Goal: Task Accomplishment & Management: Manage account settings

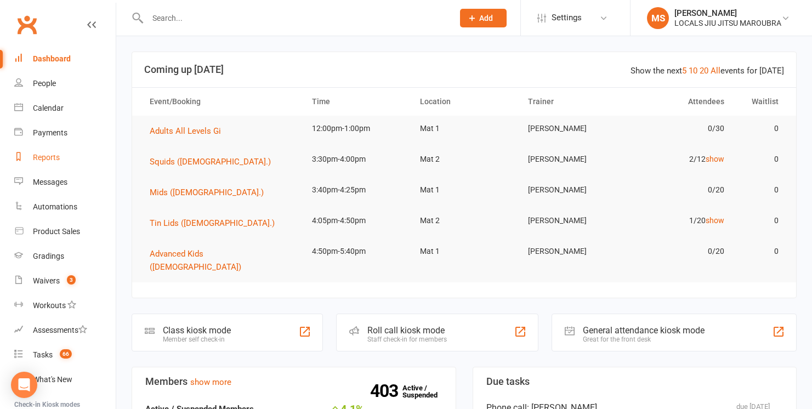
click at [71, 160] on link "Reports" at bounding box center [64, 157] width 101 height 25
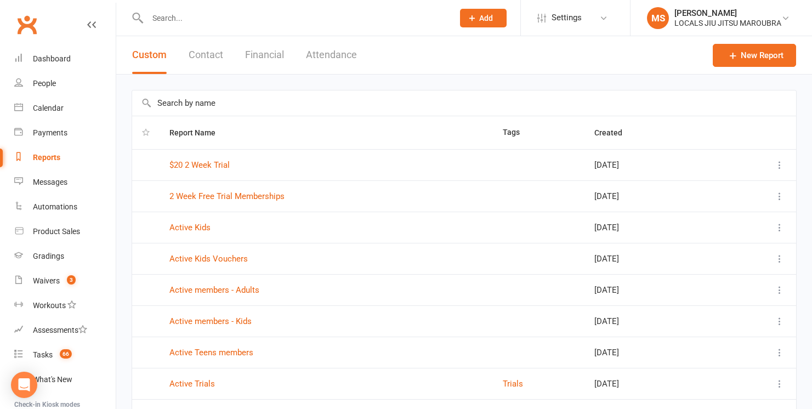
click at [274, 56] on button "Financial" at bounding box center [264, 55] width 39 height 38
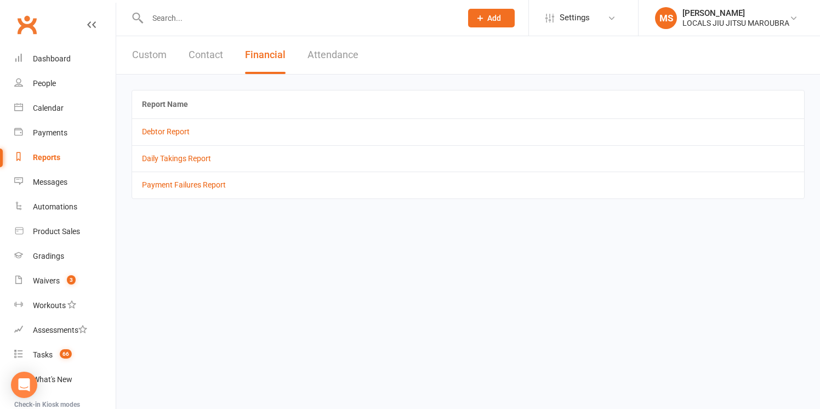
click at [328, 55] on button "Attendance" at bounding box center [333, 55] width 51 height 38
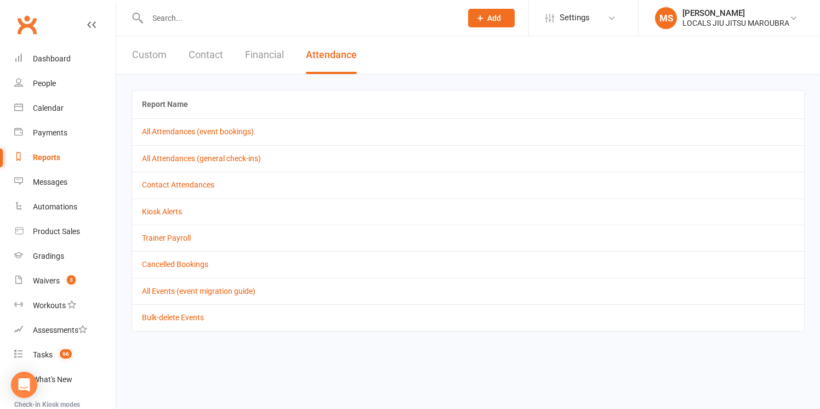
click at [193, 54] on button "Contact" at bounding box center [206, 55] width 35 height 38
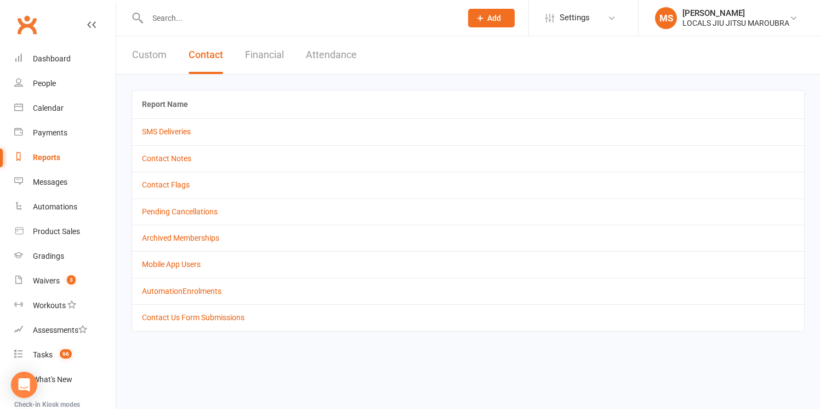
click at [159, 53] on button "Custom" at bounding box center [149, 55] width 35 height 38
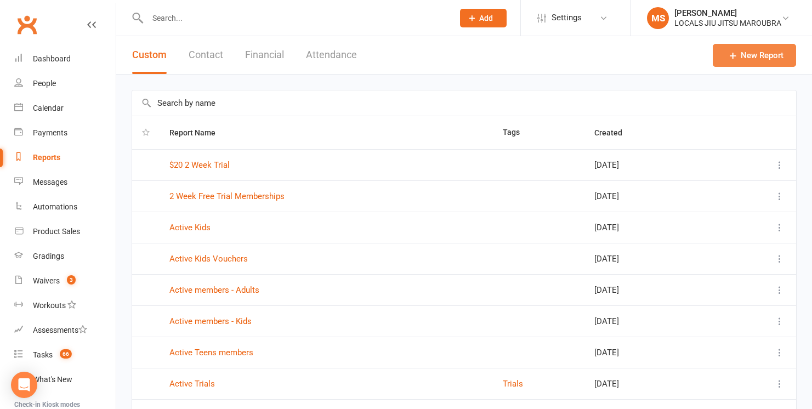
click at [752, 54] on link "New Report" at bounding box center [754, 55] width 83 height 23
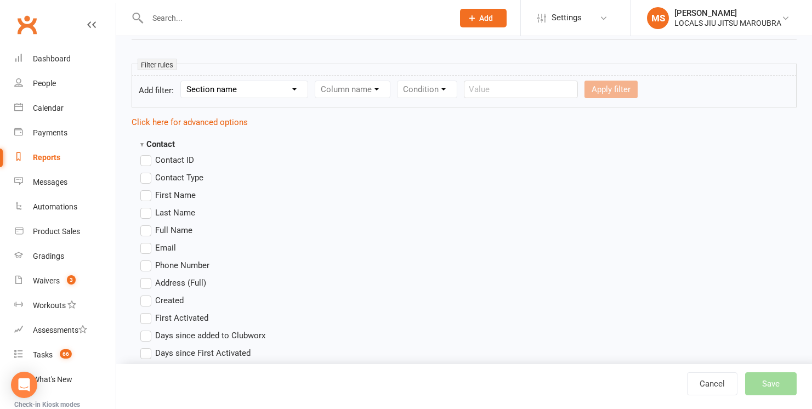
scroll to position [5, 0]
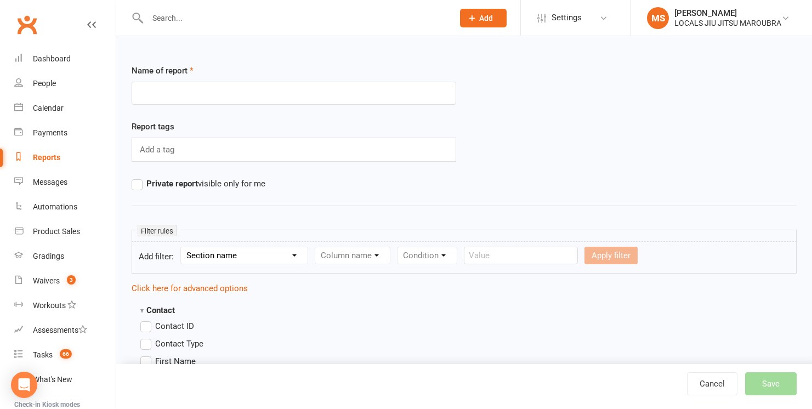
click at [41, 151] on link "Reports" at bounding box center [64, 157] width 101 height 25
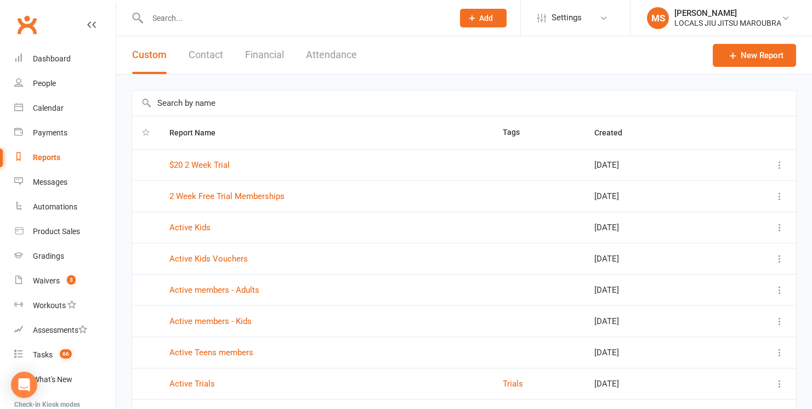
click at [186, 100] on input "text" at bounding box center [464, 102] width 664 height 25
type input "Test"
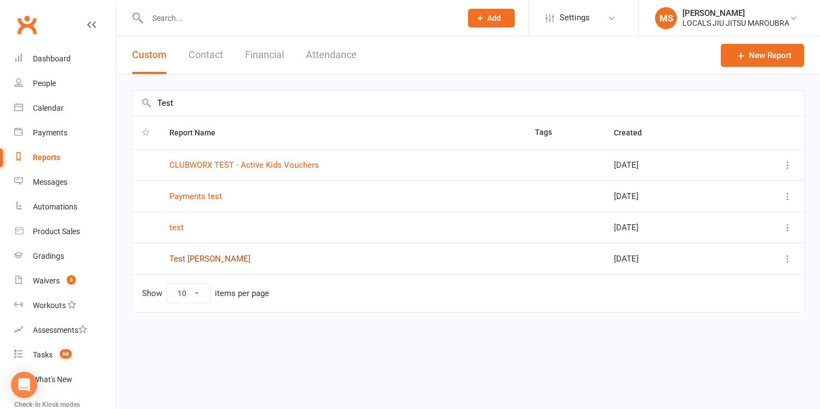
click at [190, 257] on link "Test [PERSON_NAME]" at bounding box center [209, 259] width 81 height 10
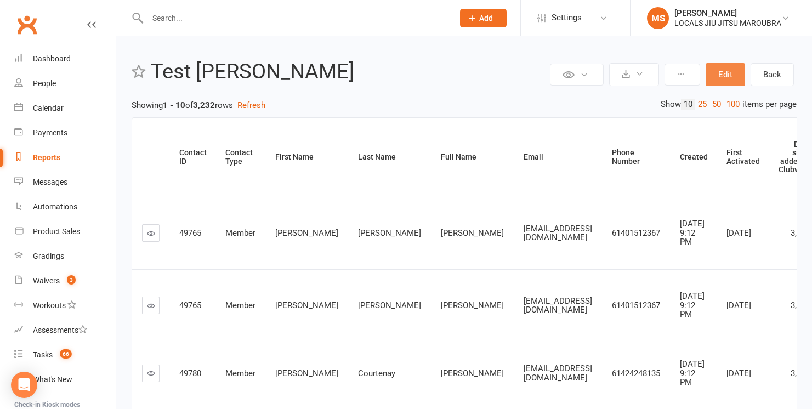
click at [723, 76] on button "Edit" at bounding box center [725, 74] width 39 height 23
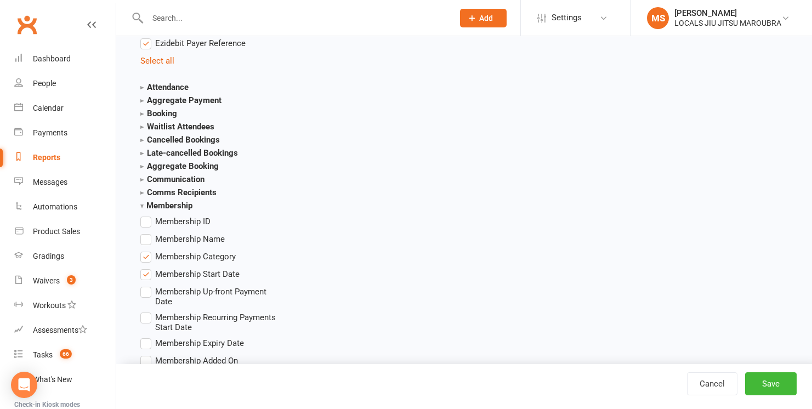
scroll to position [1156, 0]
click at [142, 84] on strong "Attendance" at bounding box center [164, 86] width 48 height 10
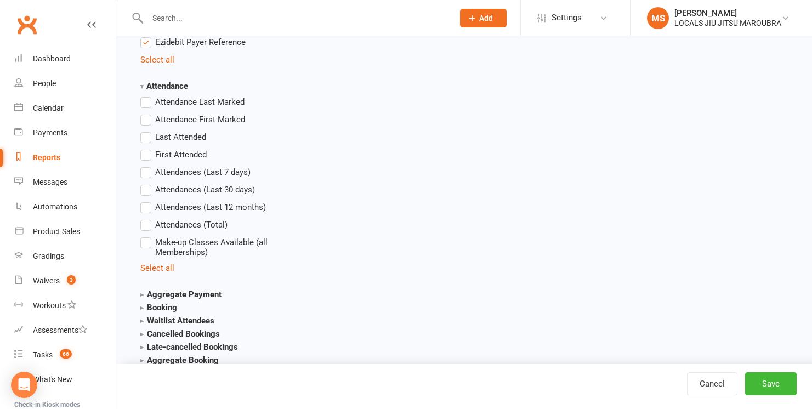
click at [142, 84] on strong "Attendance" at bounding box center [164, 86] width 48 height 10
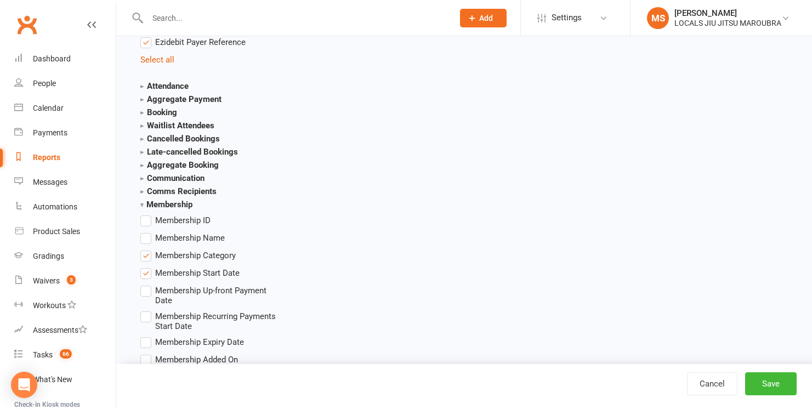
click at [145, 95] on strong "Aggregate Payment" at bounding box center [180, 99] width 81 height 10
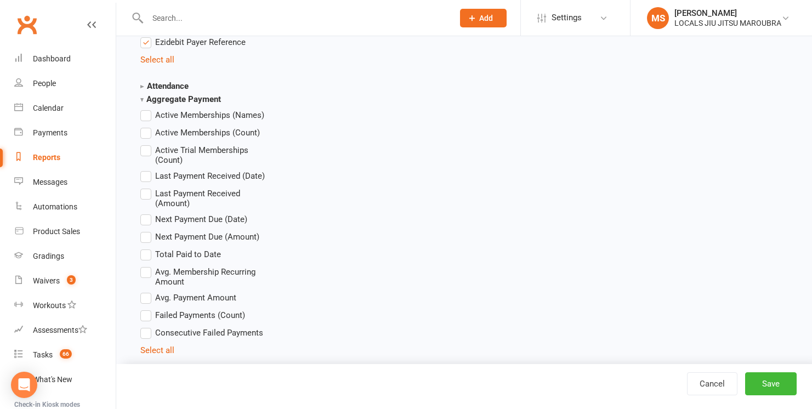
click at [187, 173] on span "Last Payment Received (Date)" at bounding box center [210, 175] width 110 height 12
click at [147, 169] on input "Last Payment Received (Date)" at bounding box center [143, 169] width 7 height 0
click at [183, 255] on span "Total Paid to Date" at bounding box center [188, 254] width 66 height 12
click at [147, 248] on input "Total Paid to Date" at bounding box center [143, 248] width 7 height 0
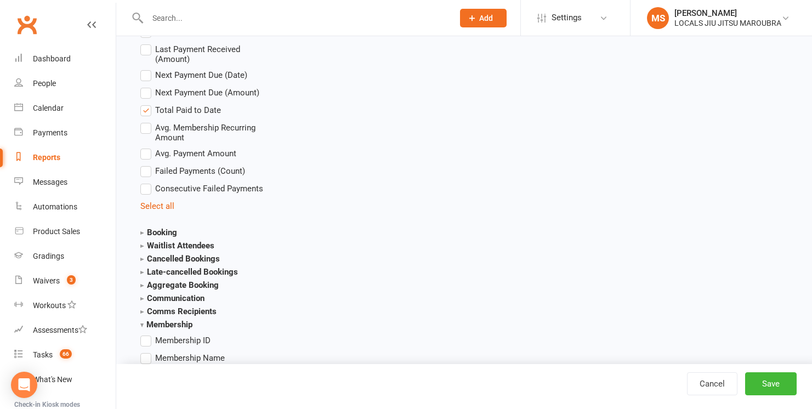
scroll to position [1303, 0]
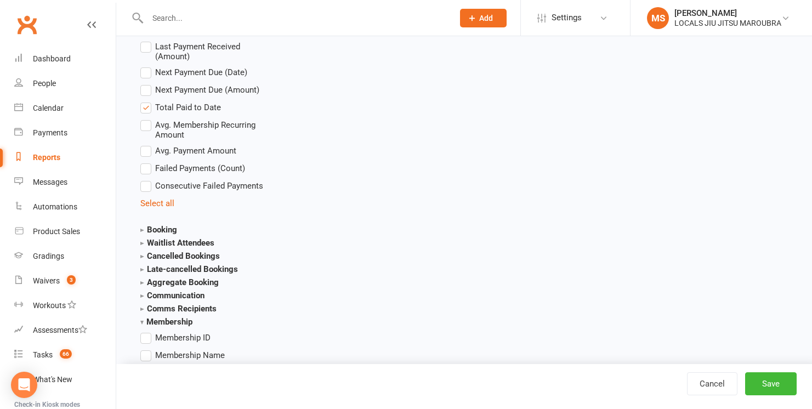
click at [142, 226] on strong "Booking" at bounding box center [158, 230] width 37 height 10
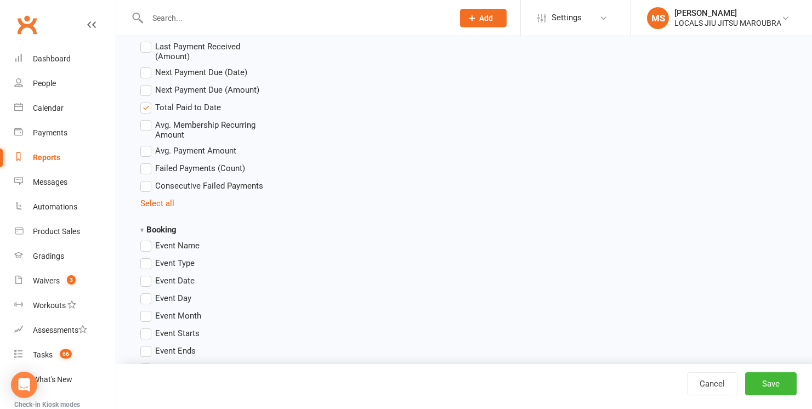
click at [142, 226] on strong "Booking" at bounding box center [158, 230] width 36 height 10
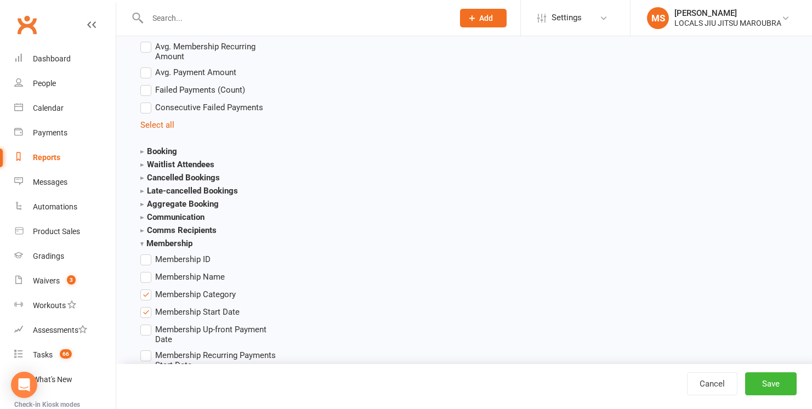
scroll to position [1387, 0]
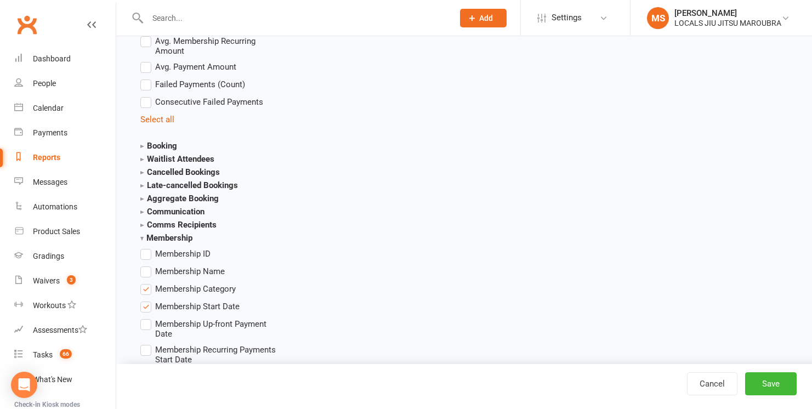
click at [171, 195] on strong "Aggregate Booking" at bounding box center [179, 199] width 78 height 10
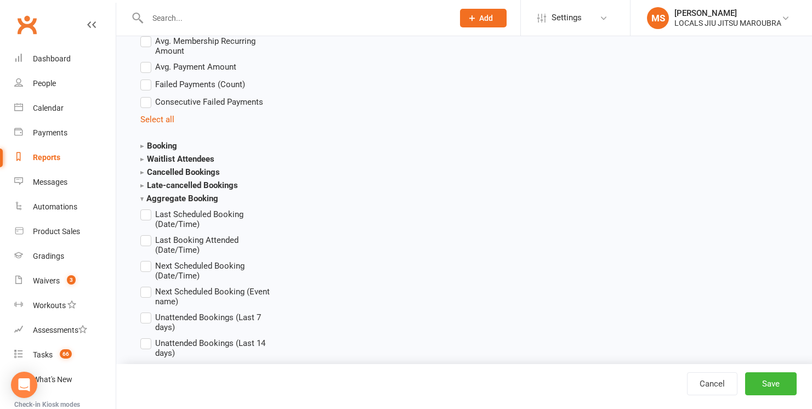
click at [169, 194] on strong "Aggregate Booking" at bounding box center [179, 199] width 78 height 10
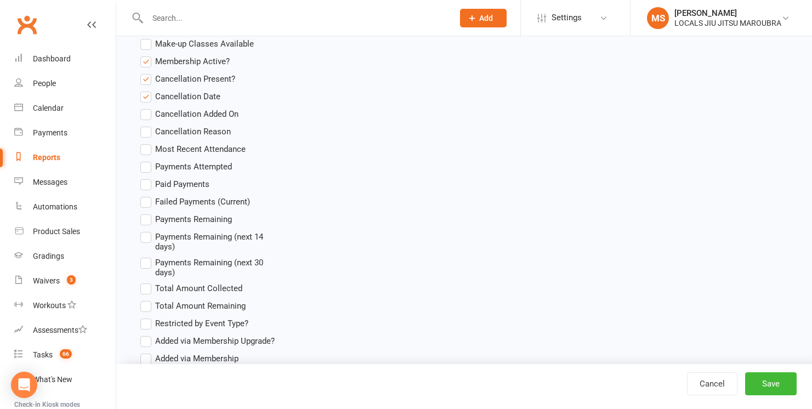
scroll to position [2180, 0]
click at [156, 176] on span "Paid Payments" at bounding box center [182, 182] width 54 height 12
click at [147, 176] on input "Paid Payments" at bounding box center [143, 176] width 7 height 0
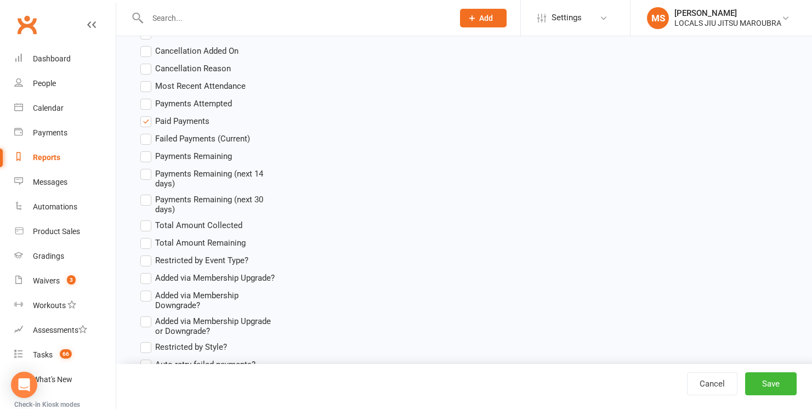
scroll to position [2243, 0]
click at [226, 218] on span "Total Amount Collected" at bounding box center [198, 224] width 87 height 12
click at [147, 218] on input "Total Amount Collected" at bounding box center [143, 218] width 7 height 0
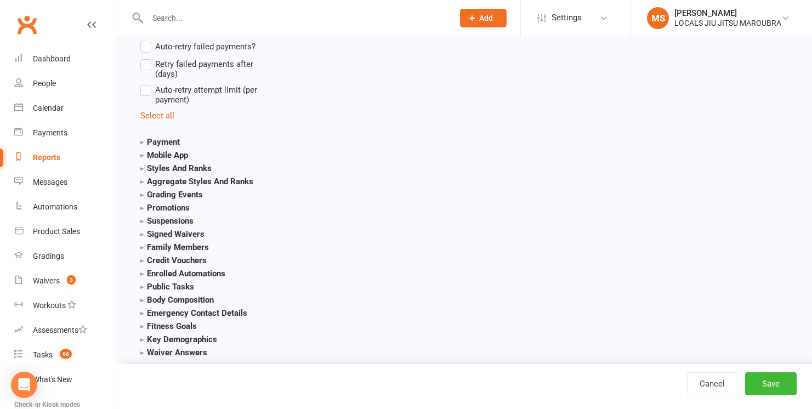
scroll to position [2566, 0]
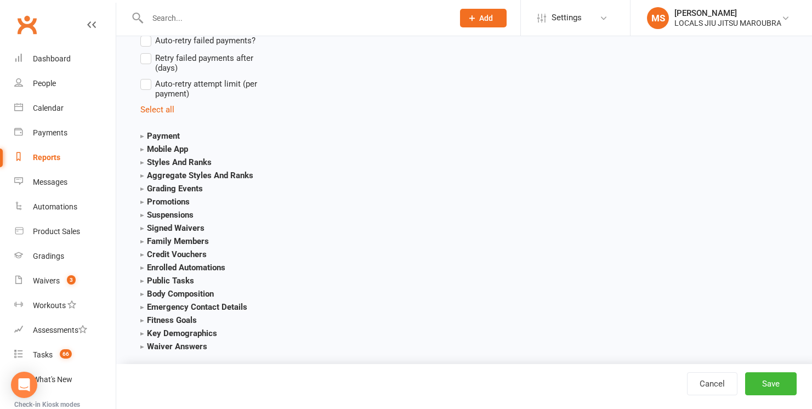
click at [147, 263] on strong "Enrolled Automations" at bounding box center [182, 268] width 85 height 10
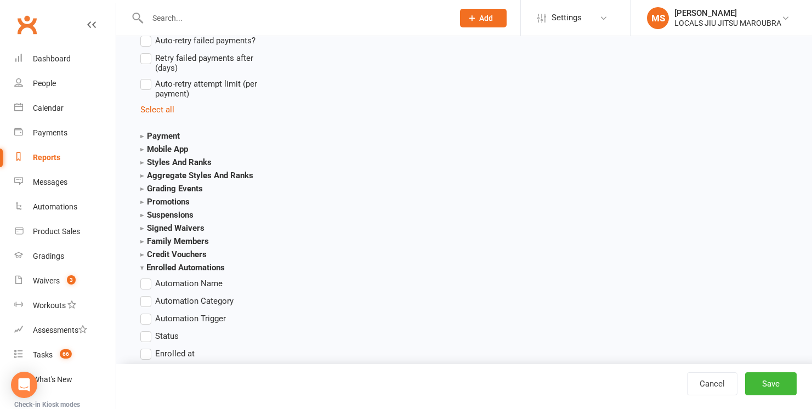
click at [146, 263] on strong "Enrolled Automations" at bounding box center [182, 268] width 84 height 10
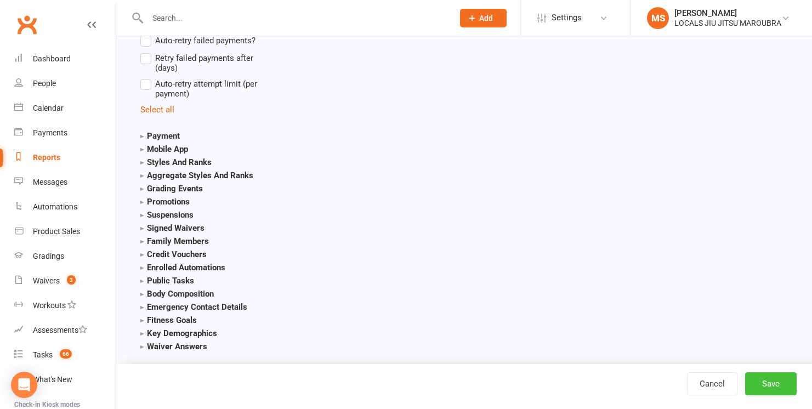
drag, startPoint x: 770, startPoint y: 385, endPoint x: 775, endPoint y: 377, distance: 10.1
click at [775, 377] on button "Save" at bounding box center [771, 383] width 52 height 23
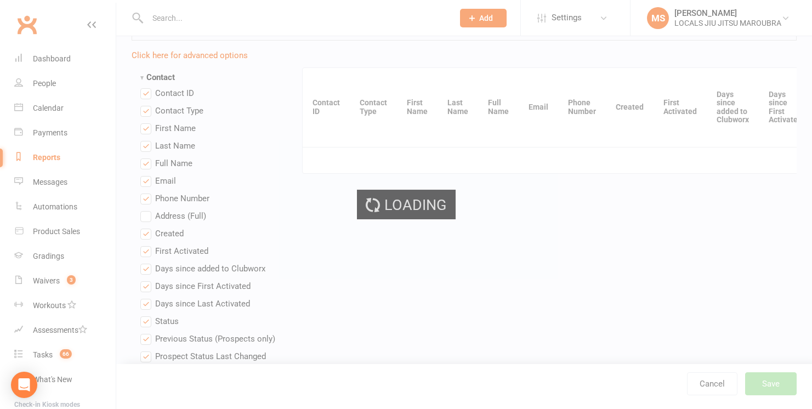
scroll to position [92, 0]
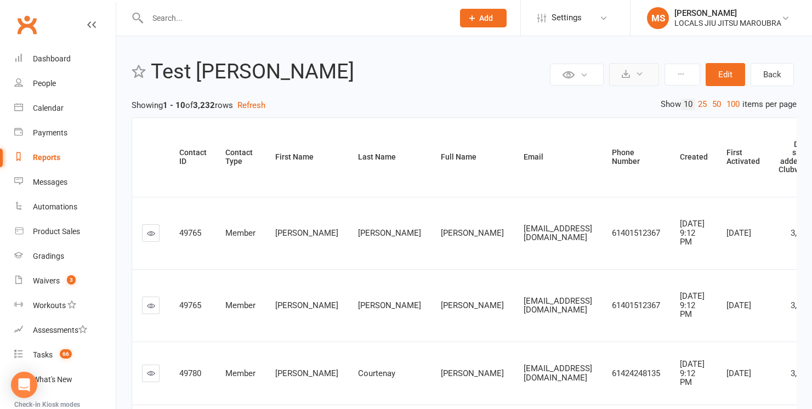
click at [636, 76] on icon at bounding box center [640, 74] width 8 height 8
click at [614, 104] on link "Export to CSV" at bounding box center [600, 101] width 115 height 22
